Goal: Navigation & Orientation: Find specific page/section

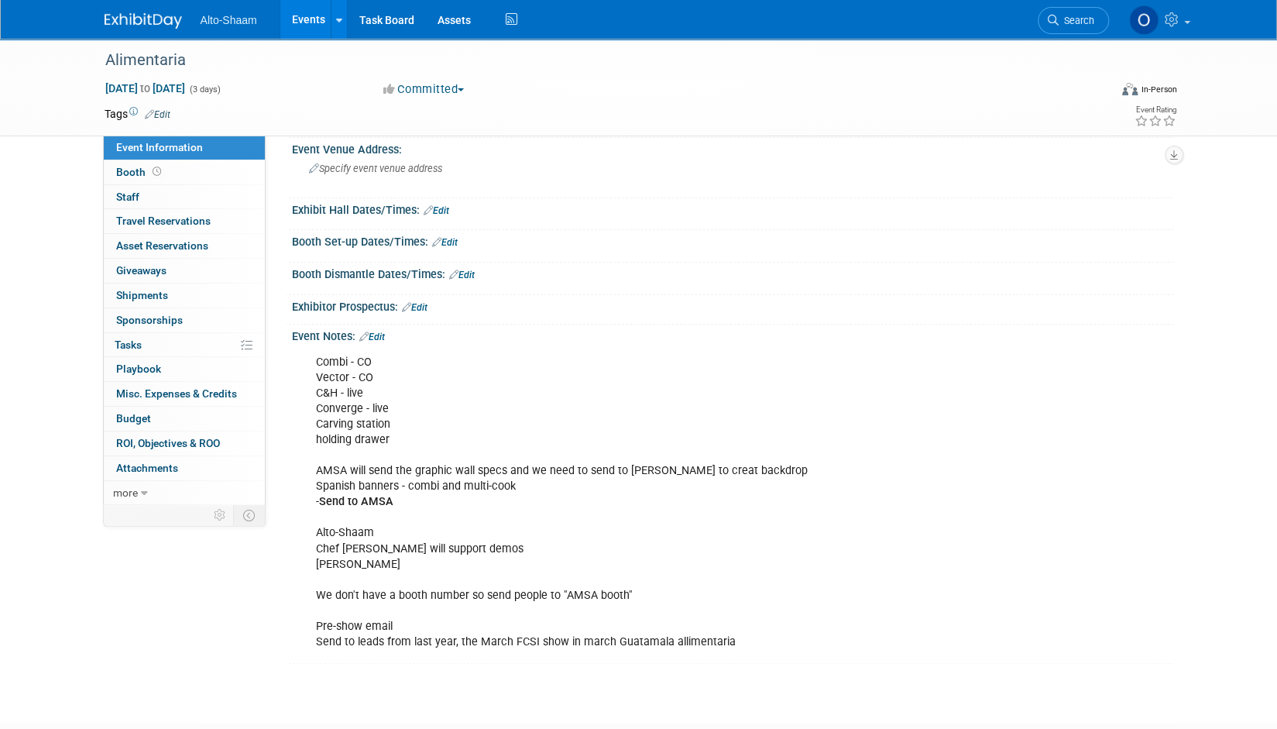
click at [302, 32] on link "Events" at bounding box center [308, 19] width 57 height 39
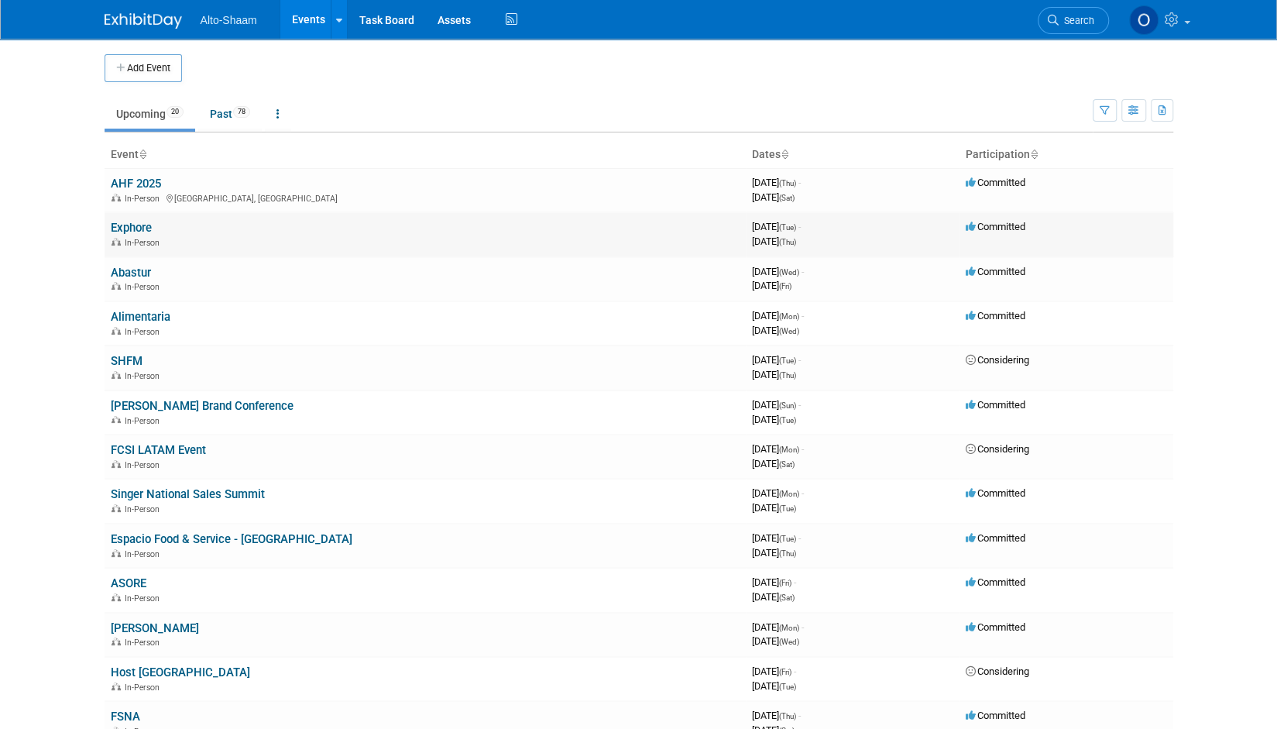
click at [145, 228] on link "Exphore" at bounding box center [131, 228] width 41 height 14
